Goal: Task Accomplishment & Management: Manage account settings

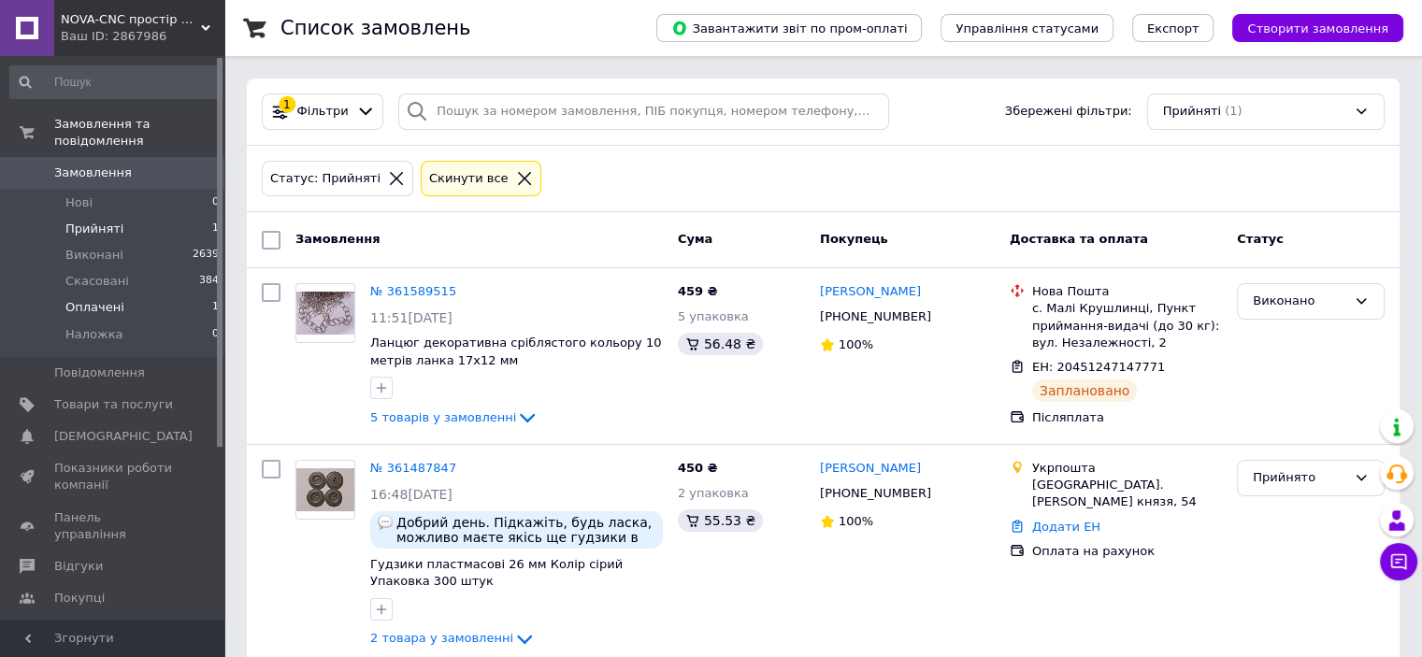
click at [93, 299] on span "Оплачені" at bounding box center [94, 307] width 59 height 17
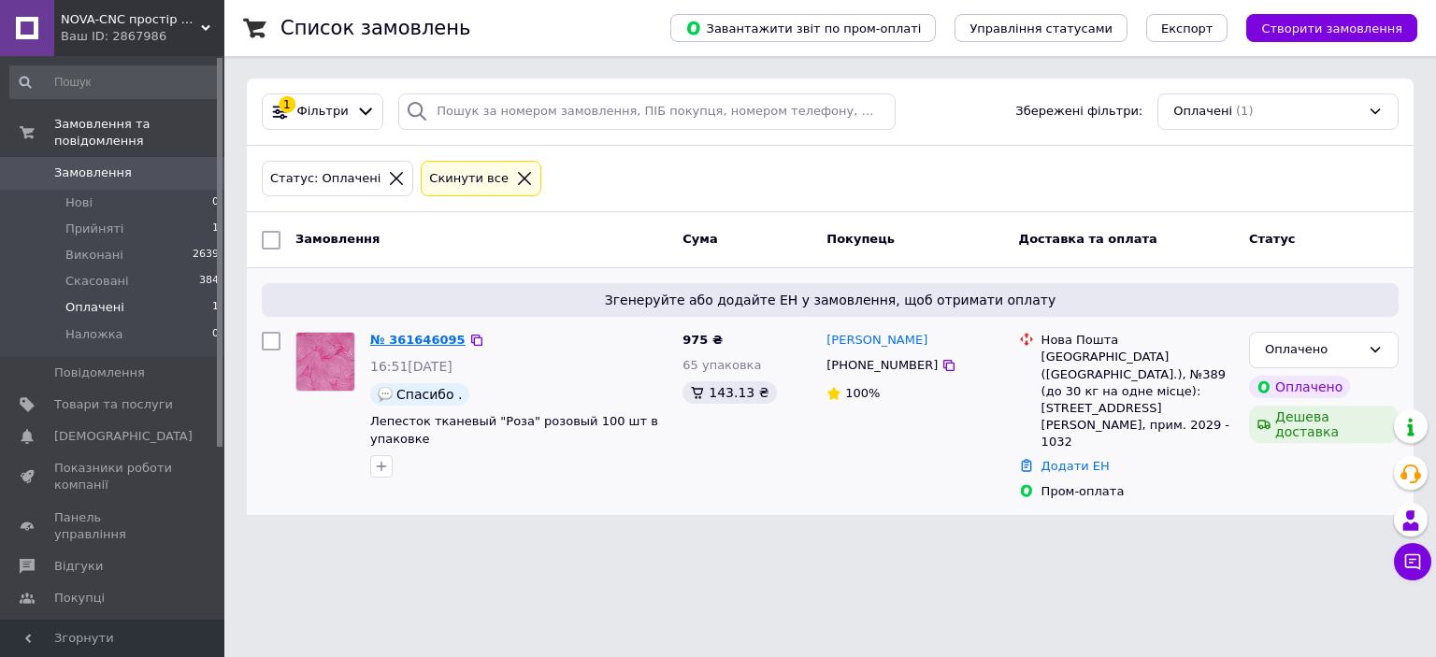
click at [413, 333] on link "№ 361646095" at bounding box center [417, 340] width 95 height 14
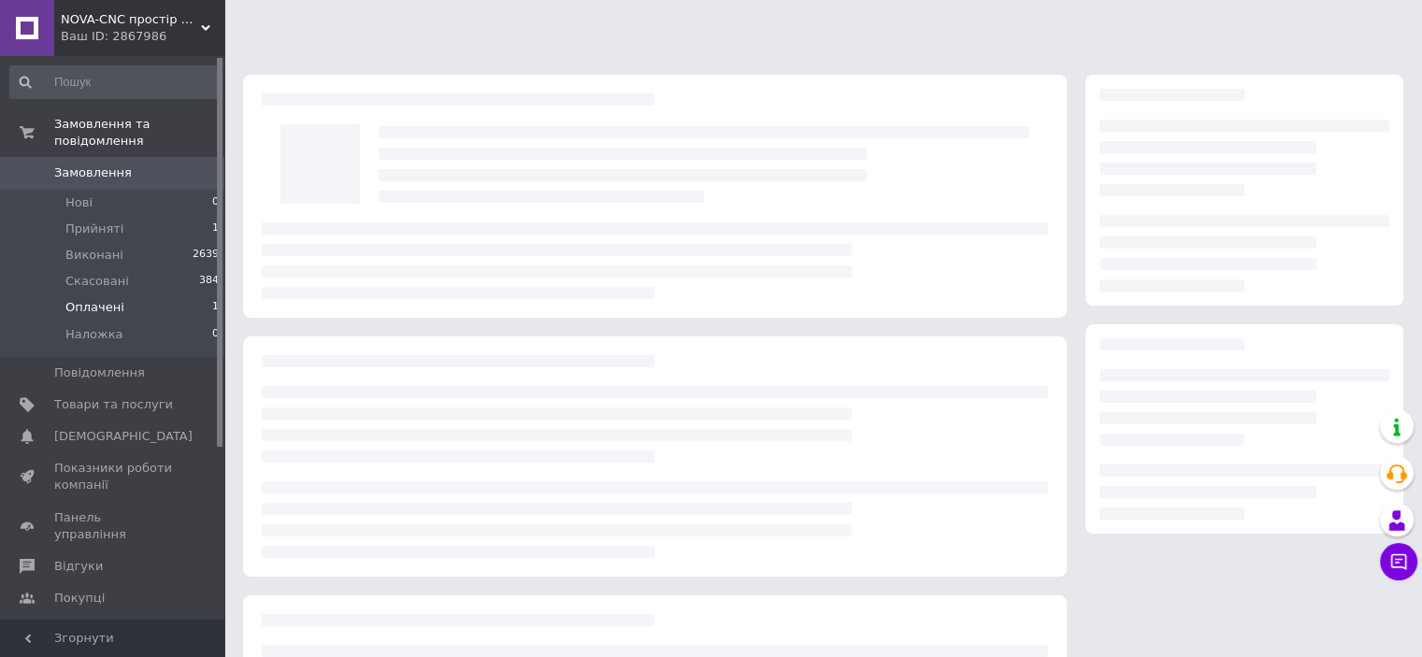
click at [108, 299] on span "Оплачені" at bounding box center [94, 307] width 59 height 17
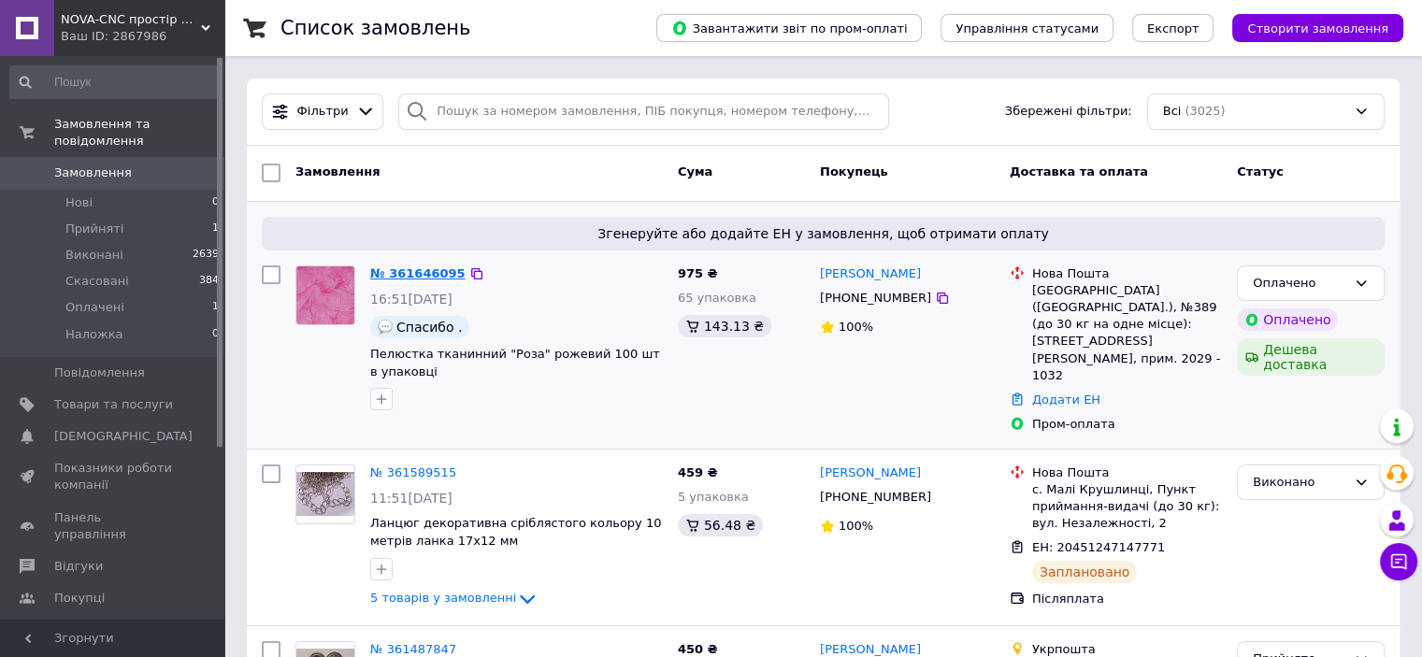
click at [424, 274] on link "№ 361646095" at bounding box center [417, 273] width 95 height 14
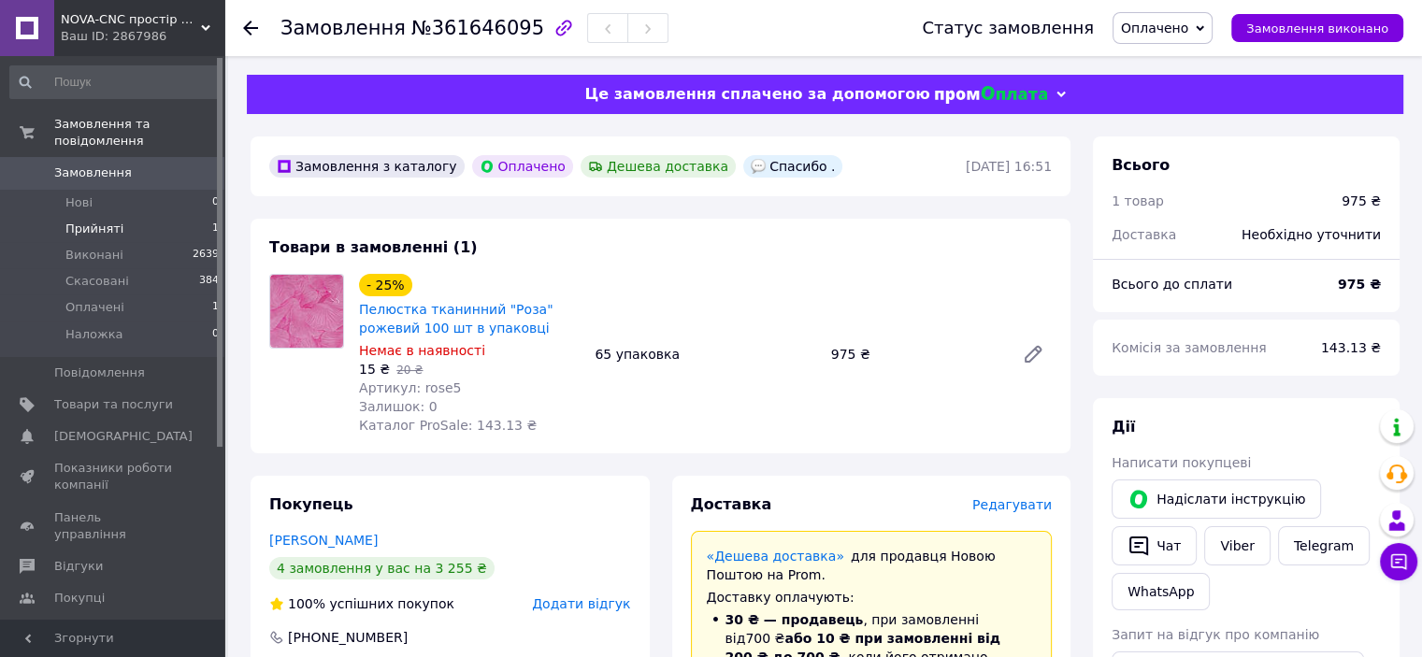
click at [93, 221] on span "Прийняті" at bounding box center [94, 229] width 58 height 17
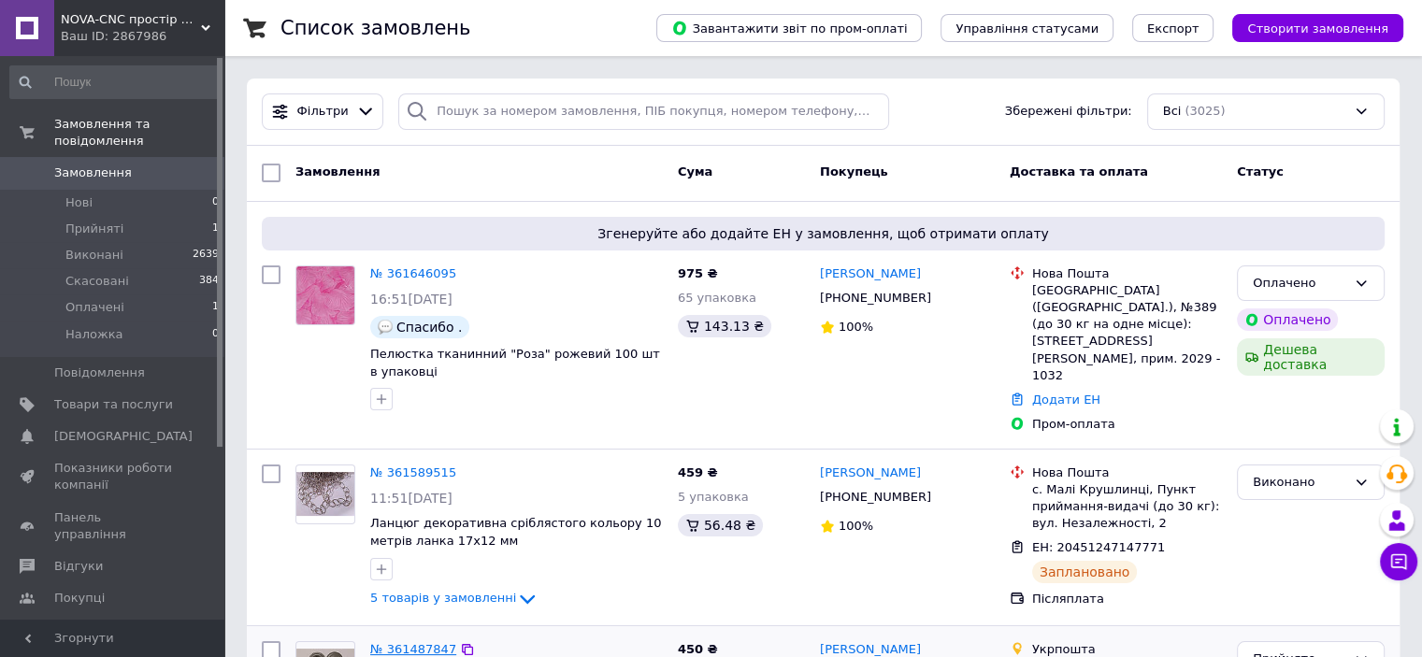
click at [408, 642] on link "№ 361487847" at bounding box center [413, 649] width 86 height 14
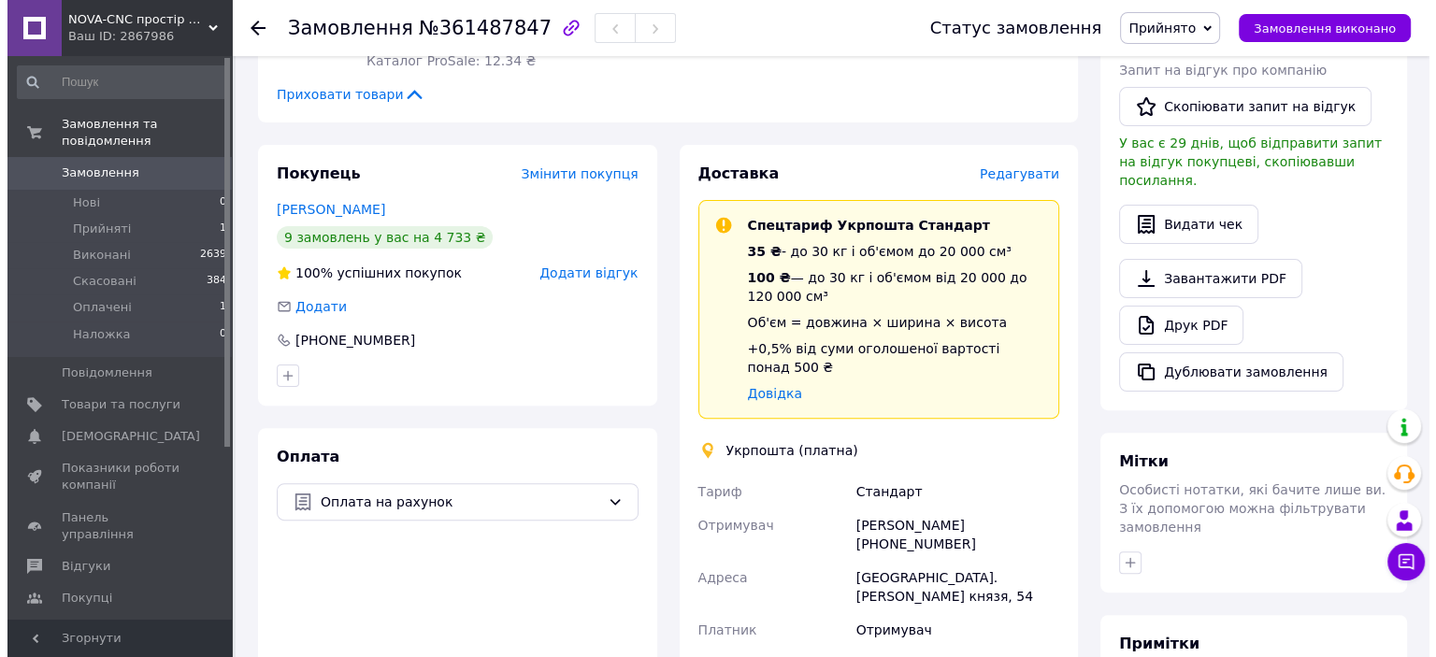
scroll to position [495, 0]
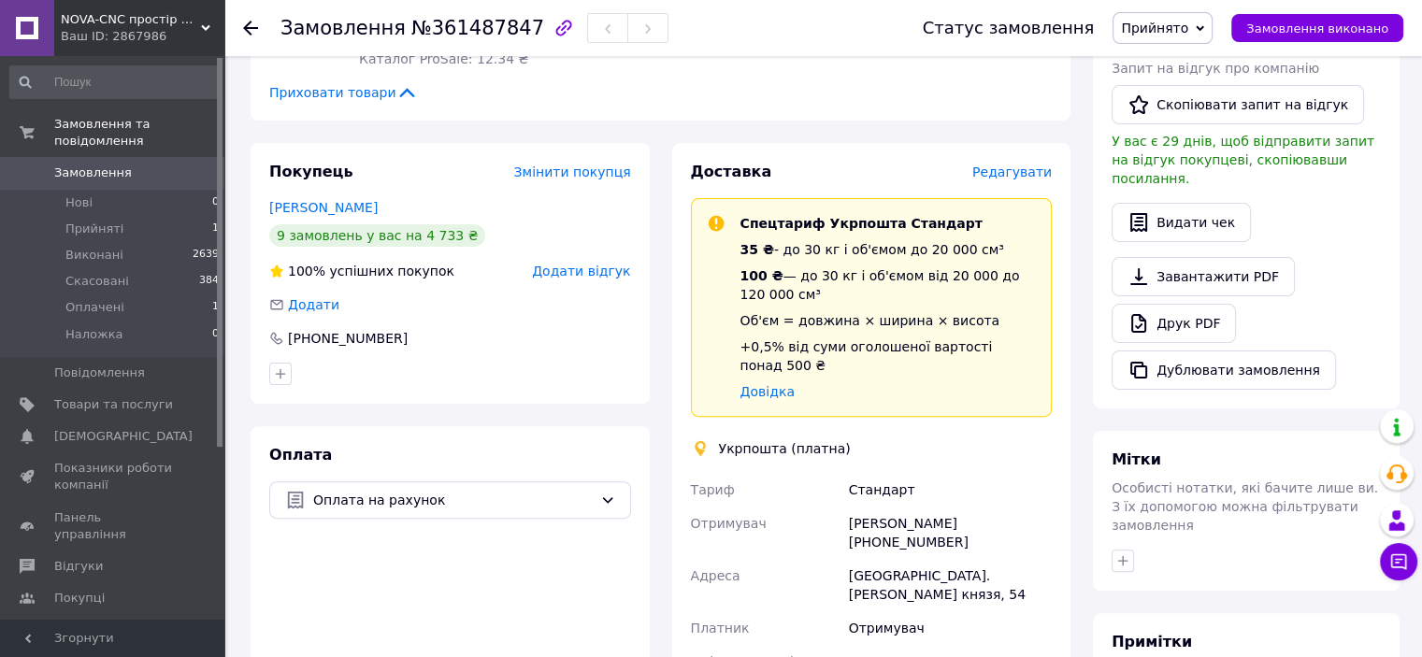
click at [1034, 173] on span "Редагувати" at bounding box center [1011, 172] width 79 height 15
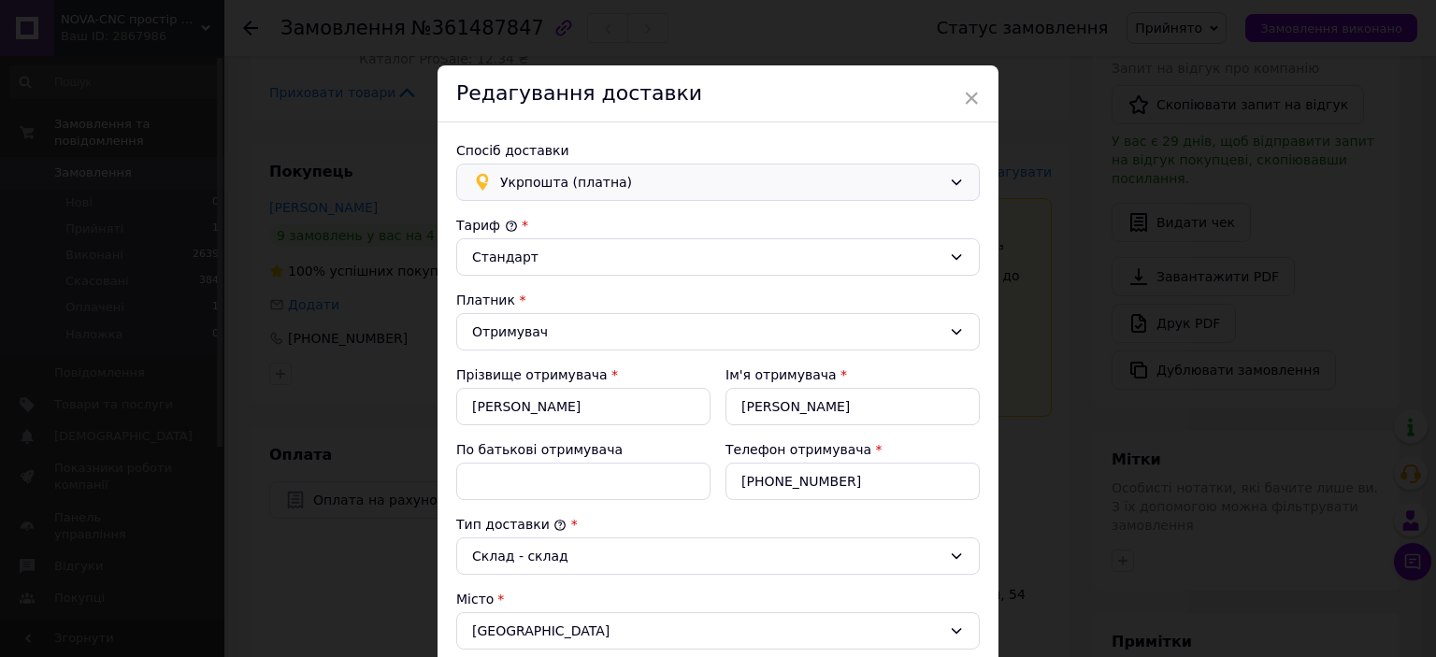
click at [942, 172] on div "Укрпошта (платна)" at bounding box center [720, 182] width 449 height 21
click at [625, 214] on span "Нова Пошта (платна)" at bounding box center [732, 222] width 464 height 19
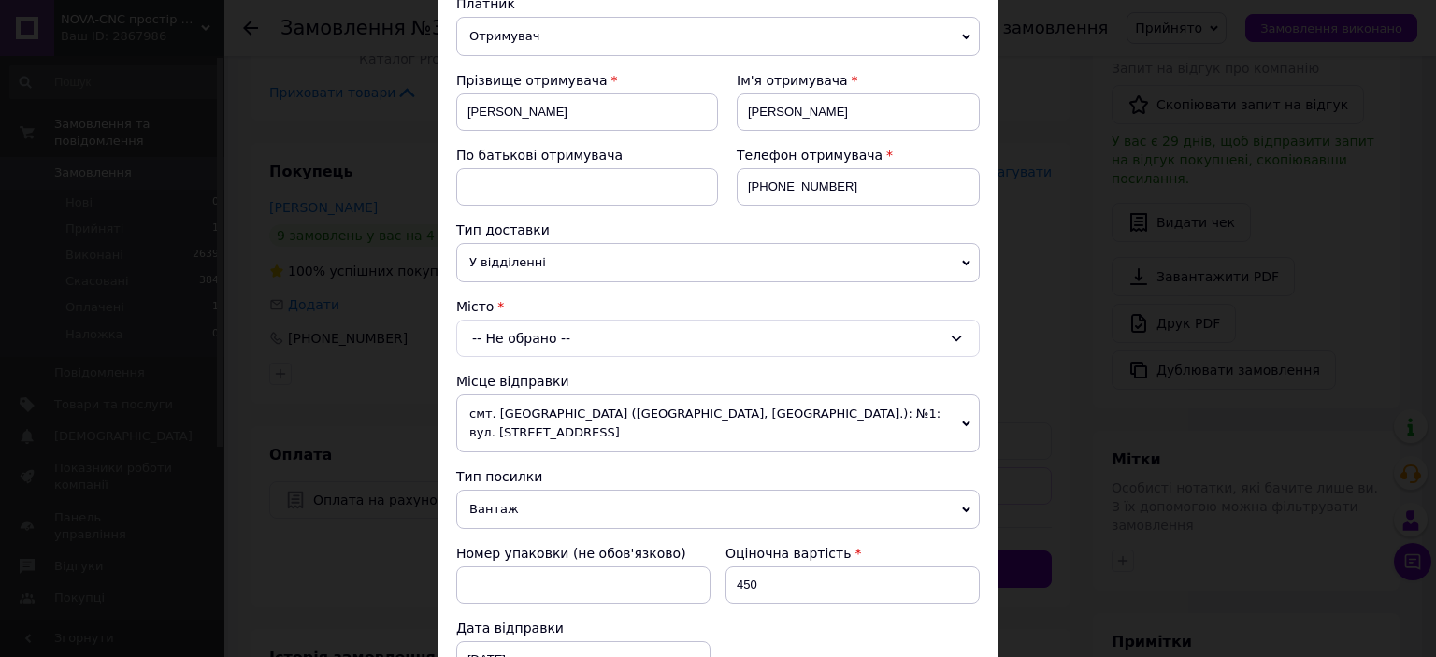
scroll to position [224, 0]
click at [595, 332] on div "-- Не обрано --" at bounding box center [718, 335] width 524 height 37
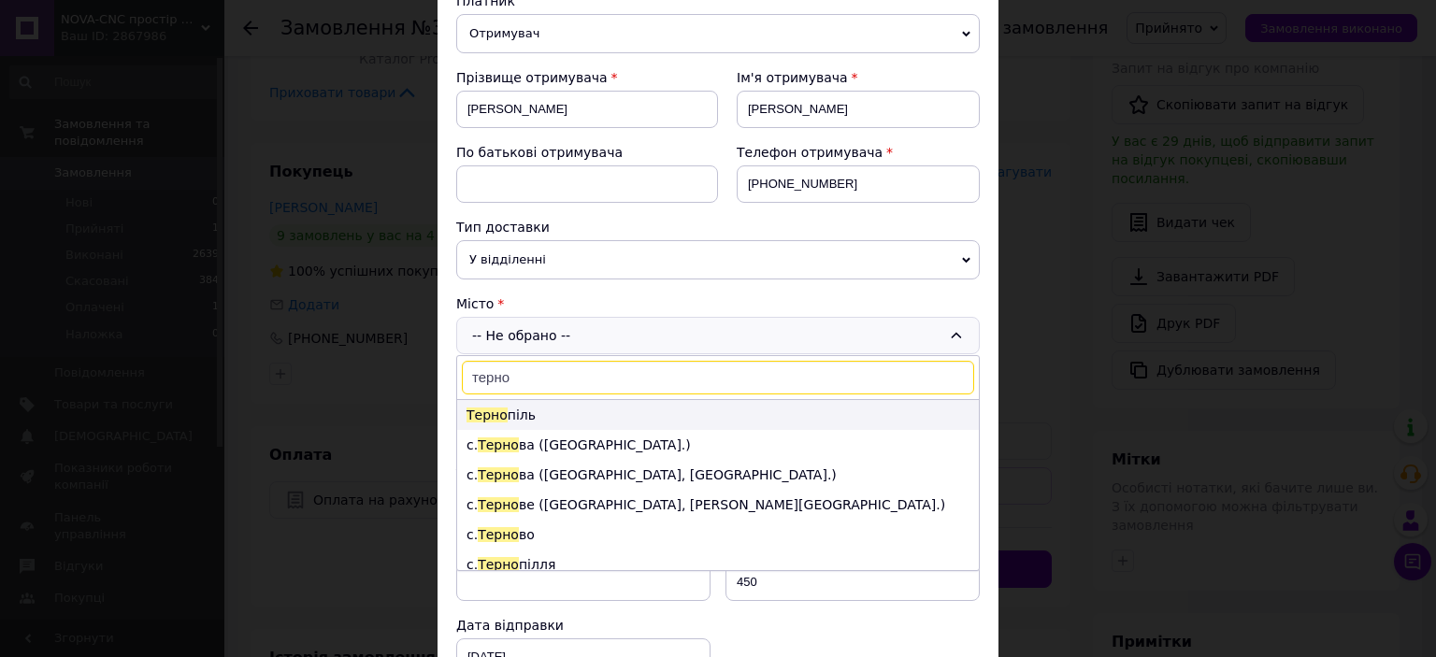
type input "терно"
click at [489, 408] on span "Терно" at bounding box center [486, 415] width 41 height 15
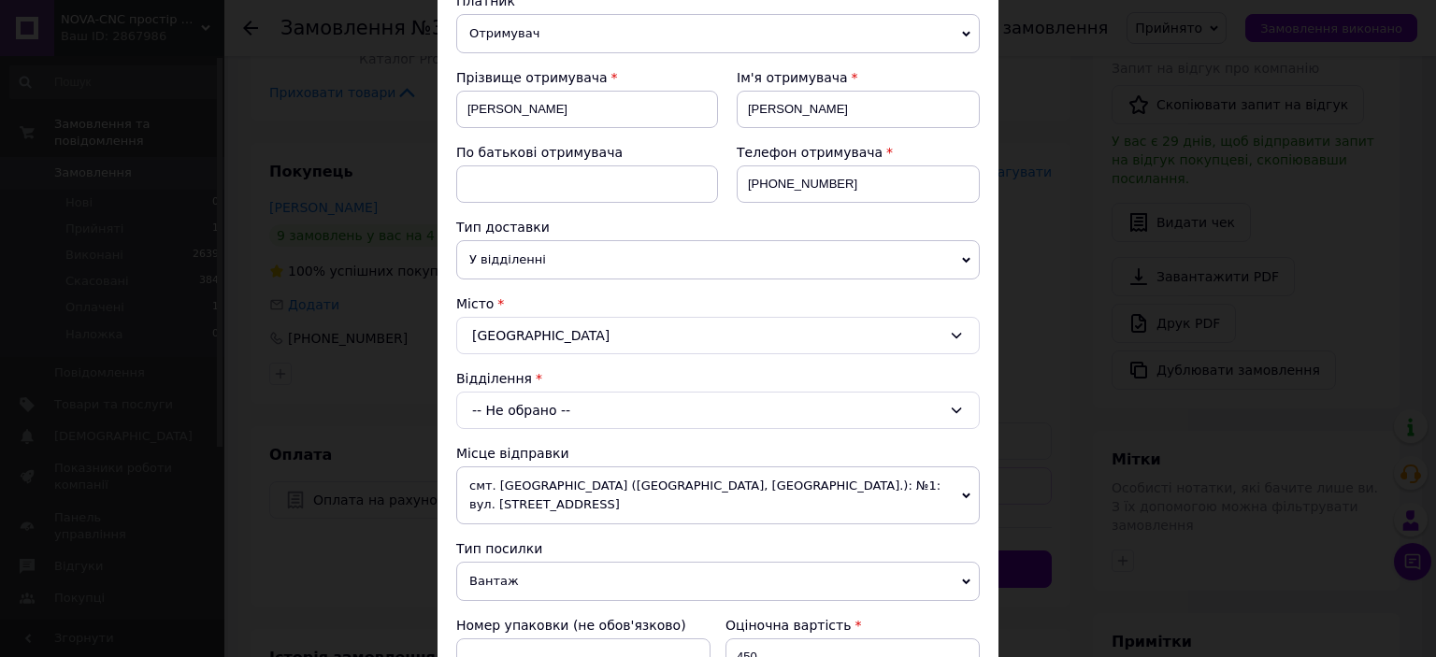
click at [589, 399] on div "-- Не обрано --" at bounding box center [718, 410] width 524 height 37
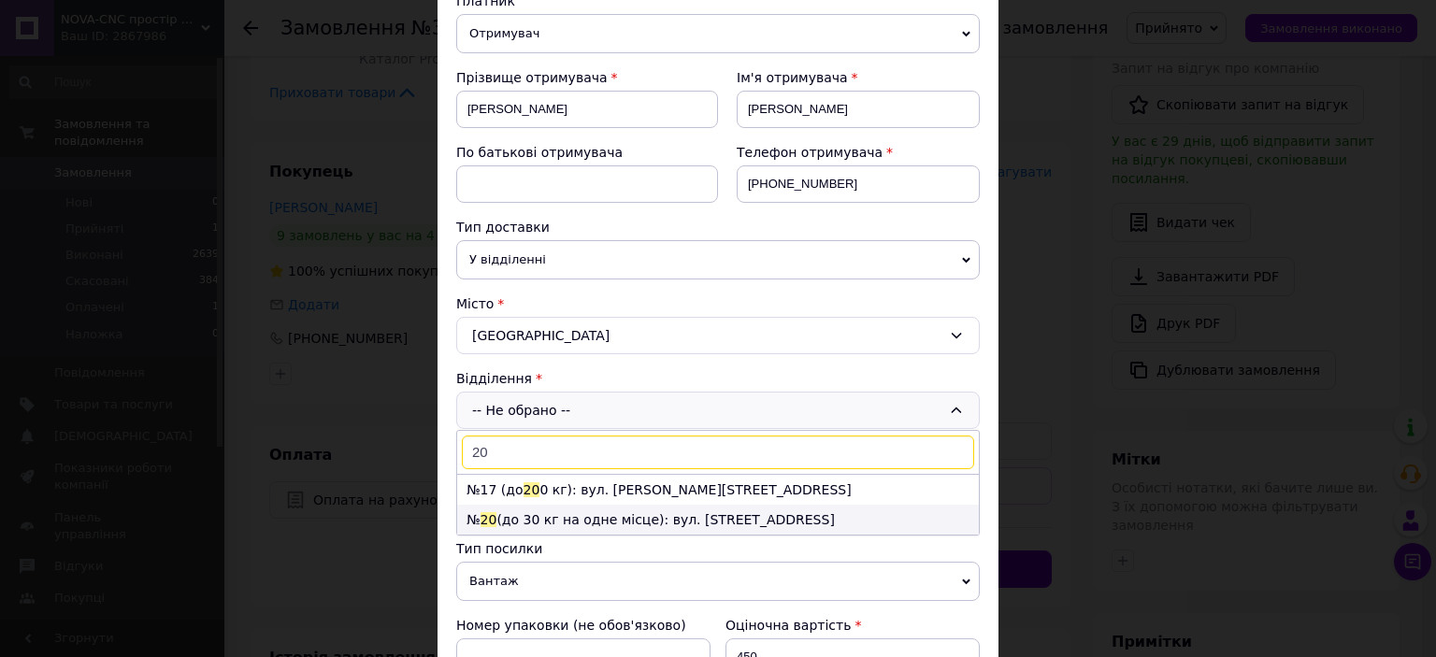
type input "20"
click at [589, 519] on li "№ 20 (до 30 кг на одне місце): вул. [STREET_ADDRESS]" at bounding box center [718, 520] width 522 height 30
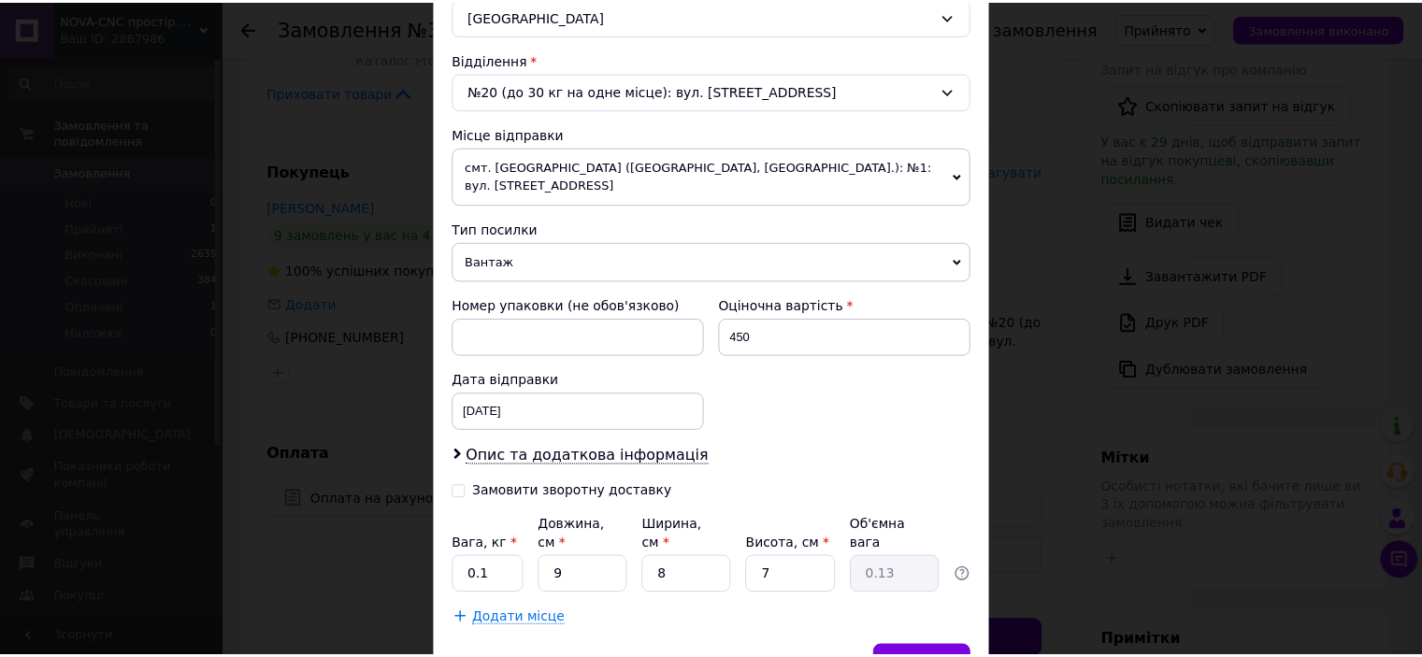
scroll to position [612, 0]
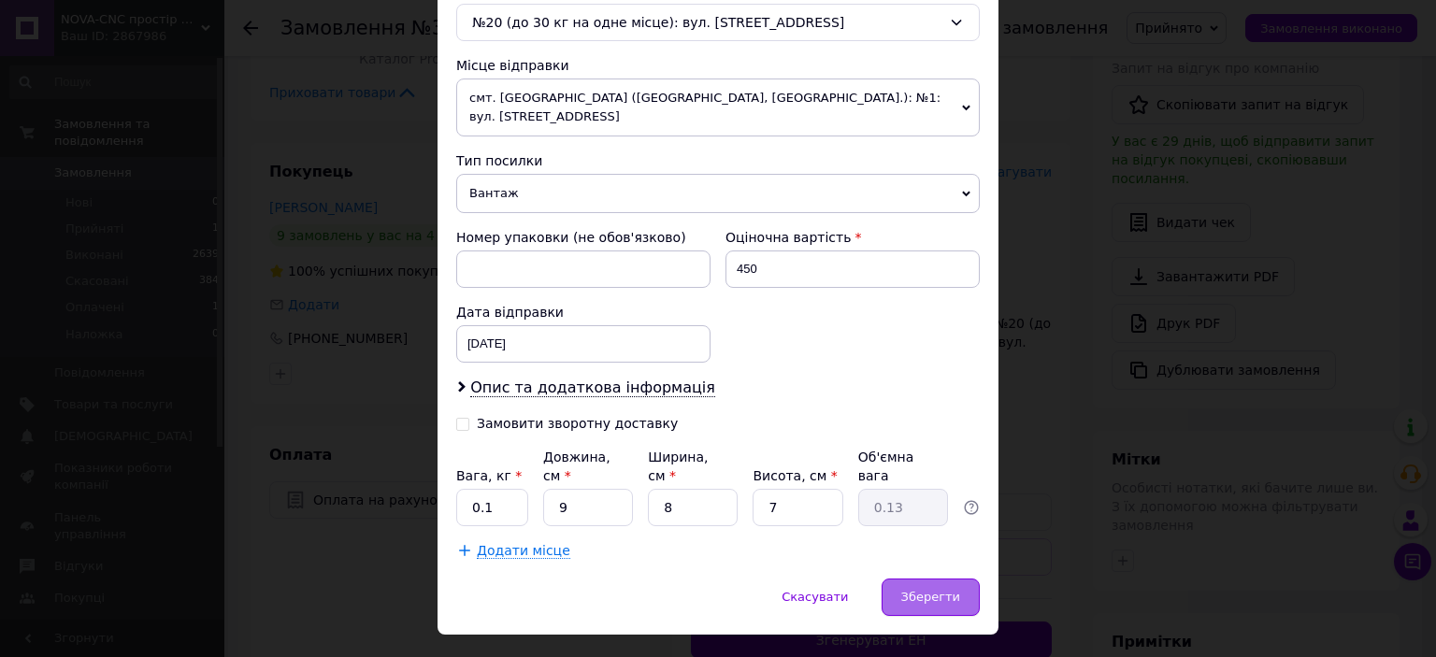
click at [950, 590] on span "Зберегти" at bounding box center [930, 597] width 59 height 14
